Goal: Information Seeking & Learning: Learn about a topic

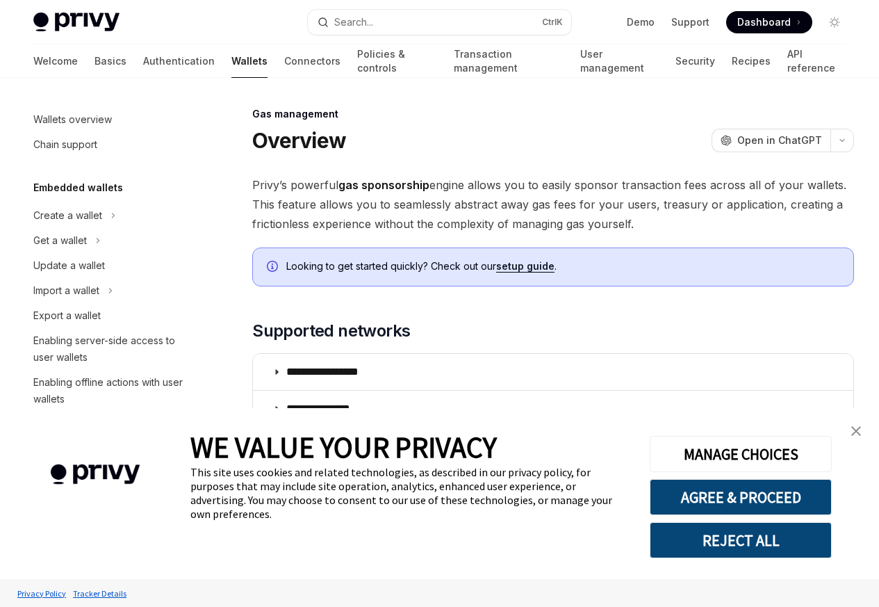
scroll to position [334, 0]
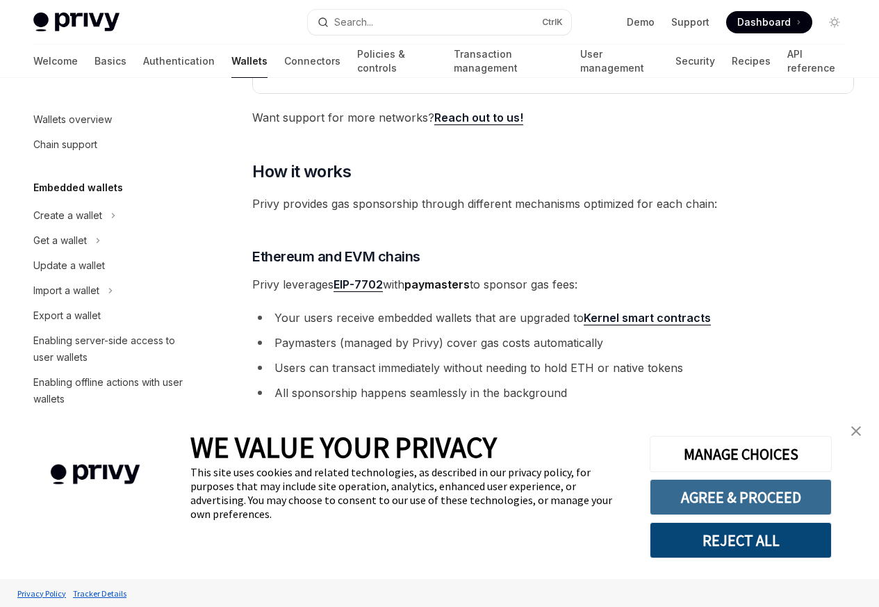
click at [726, 499] on button "AGREE & PROCEED" at bounding box center [741, 497] width 182 height 36
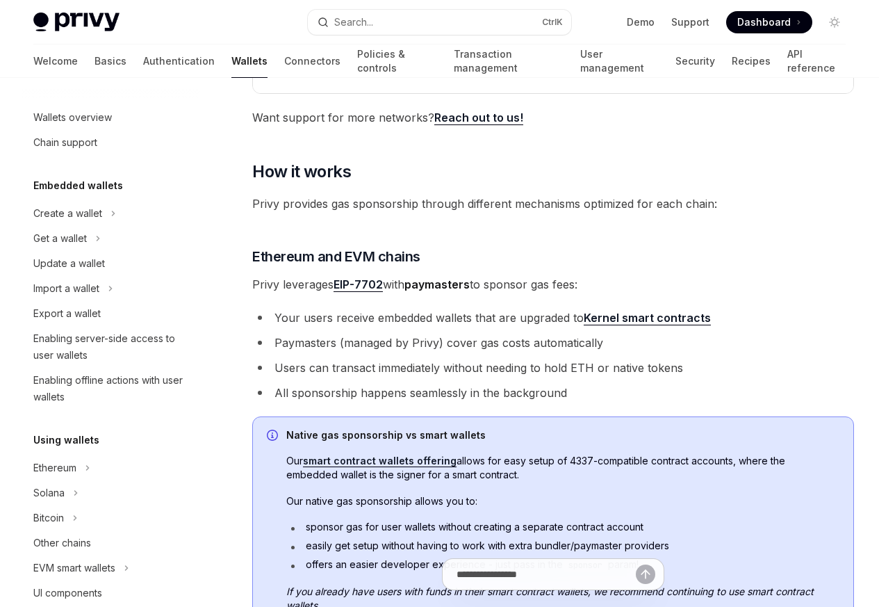
scroll to position [0, 0]
type textarea "*"
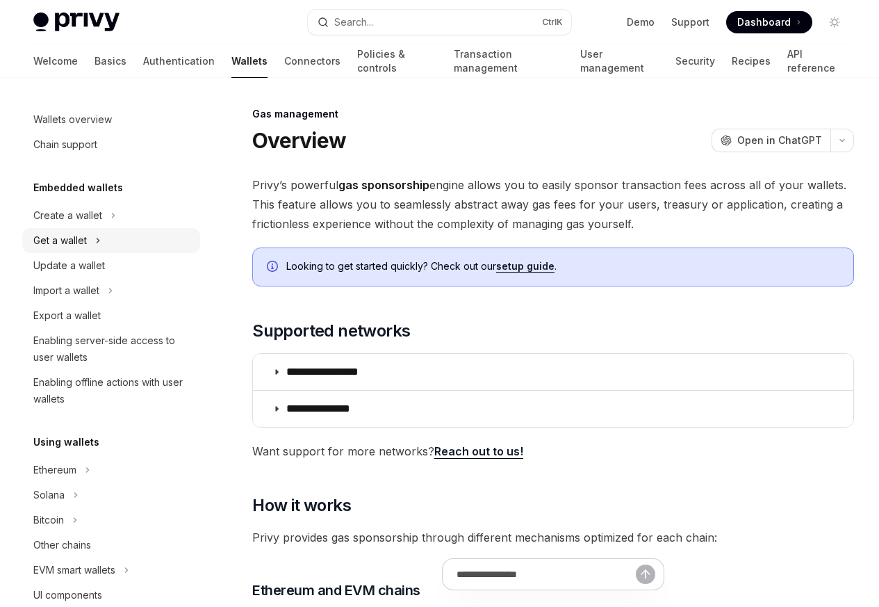
click at [115, 228] on button "Get a wallet" at bounding box center [111, 240] width 178 height 25
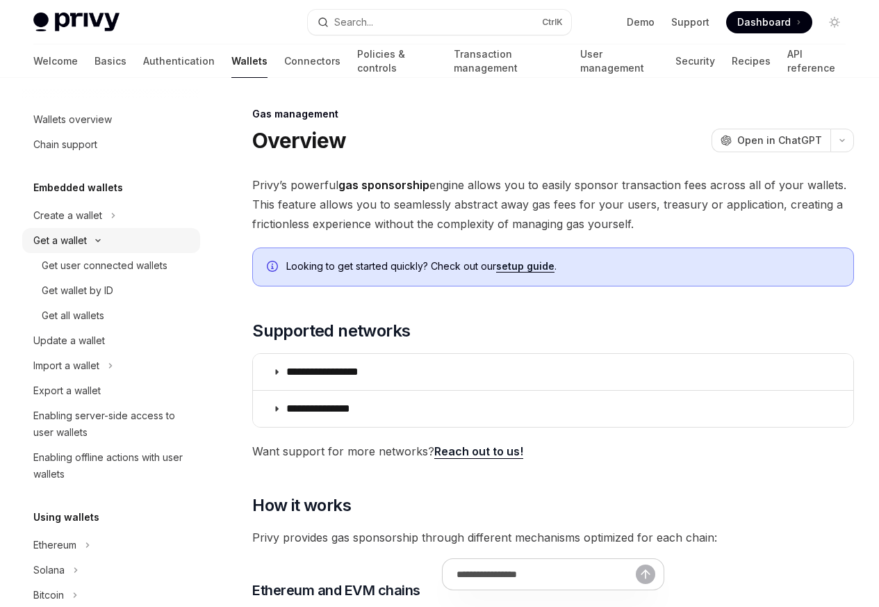
scroll to position [85, 0]
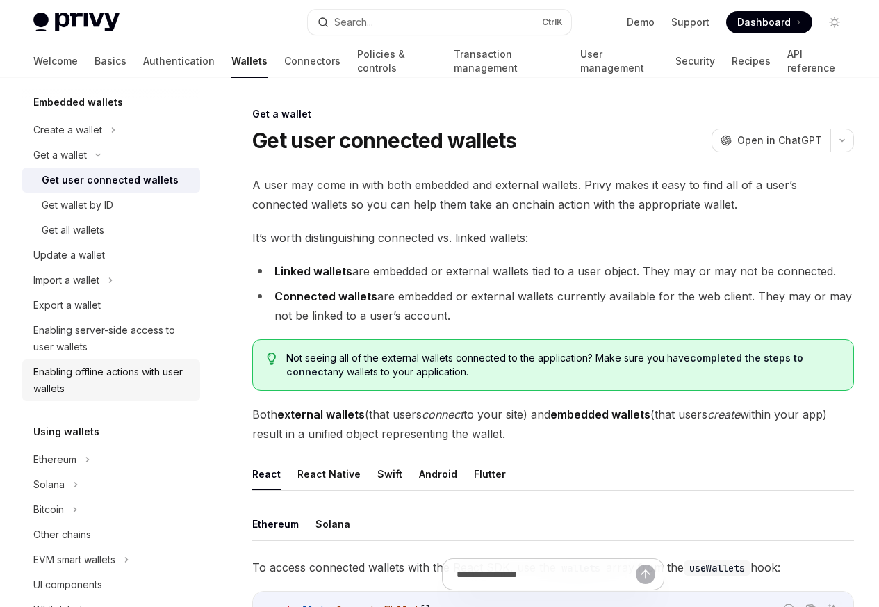
click at [94, 376] on div "Enabling offline actions with user wallets" at bounding box center [112, 379] width 158 height 33
type textarea "*"
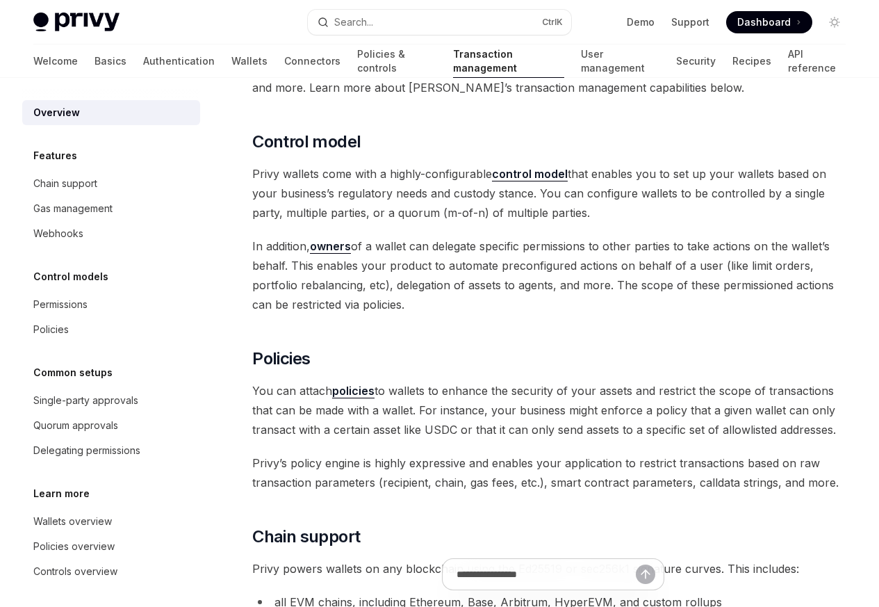
scroll to position [500, 0]
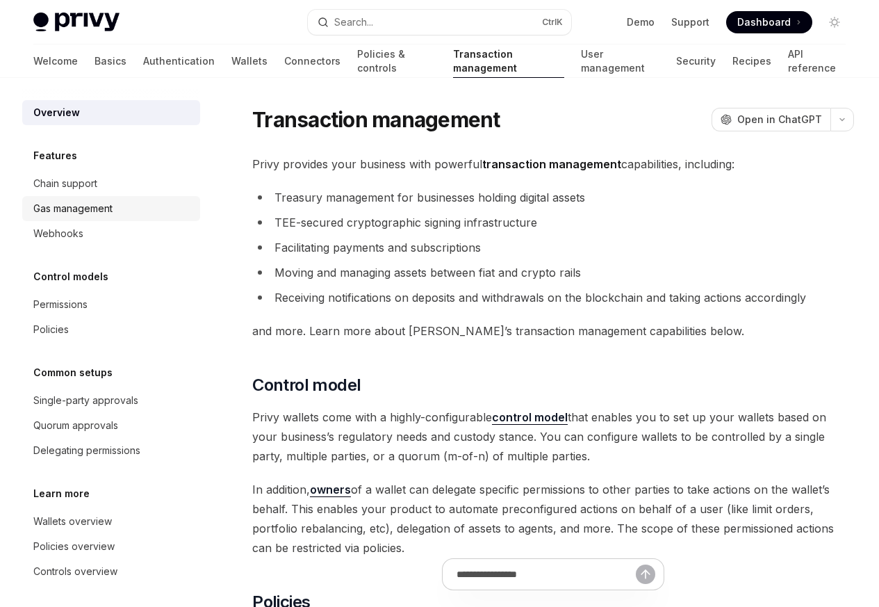
click at [72, 211] on div "Gas management" at bounding box center [72, 208] width 79 height 17
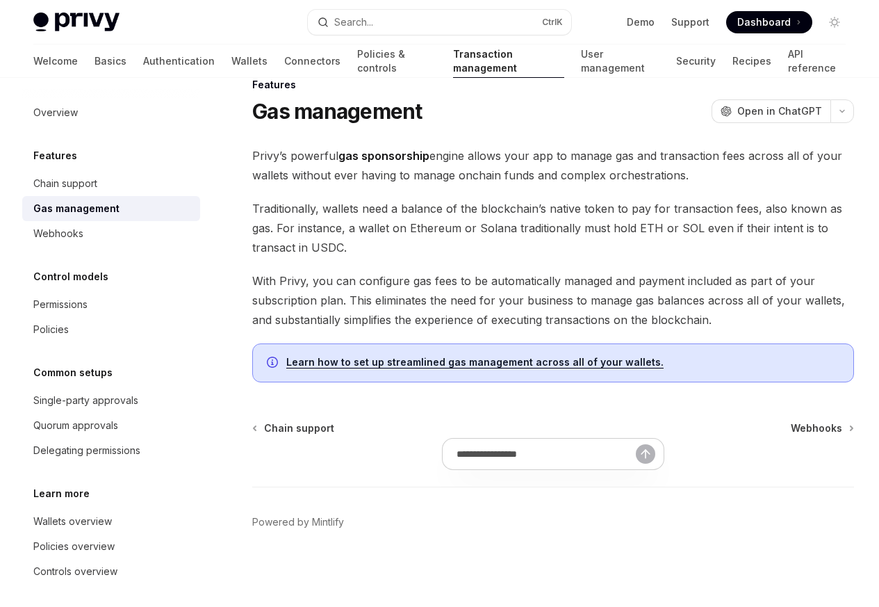
type textarea "*"
